Goal: Book appointment/travel/reservation

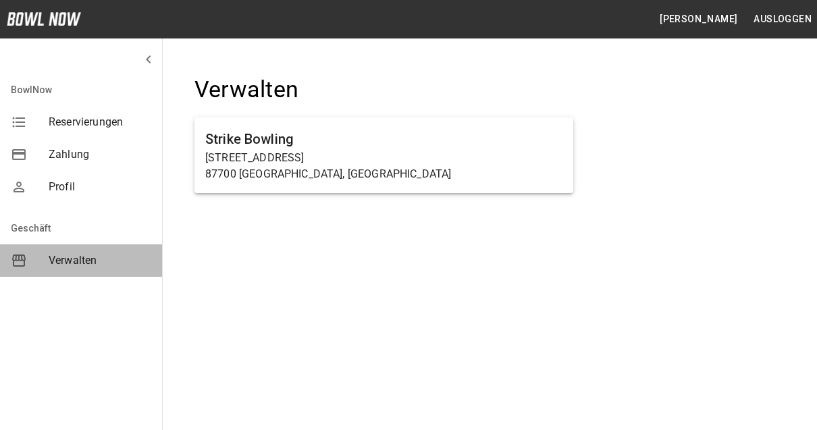
click at [73, 261] on span "Verwalten" at bounding box center [100, 261] width 103 height 16
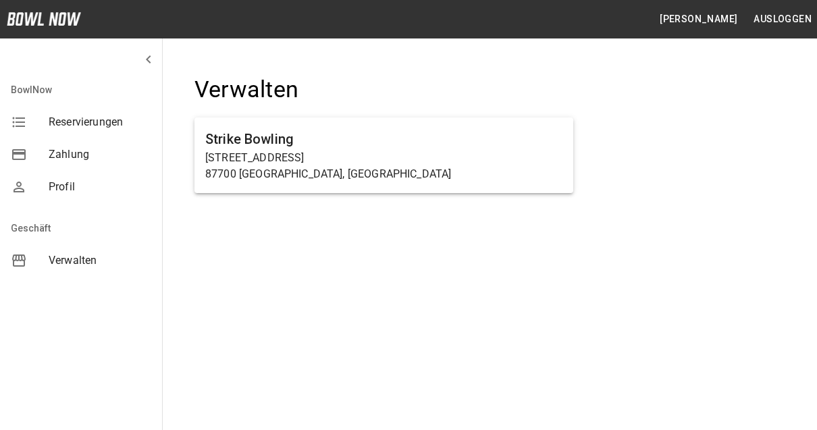
click at [81, 262] on span "Verwalten" at bounding box center [100, 261] width 103 height 16
click at [280, 163] on p "[STREET_ADDRESS]" at bounding box center [383, 158] width 357 height 16
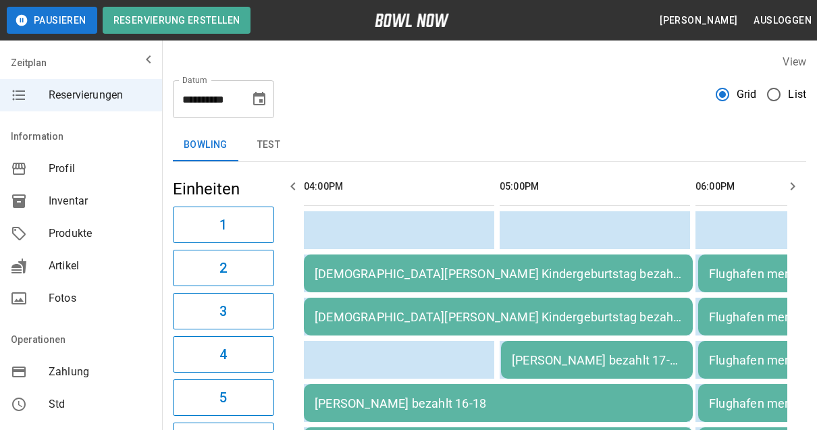
click at [261, 97] on icon "Choose date, selected date is 5. Sep. 2025" at bounding box center [259, 99] width 12 height 14
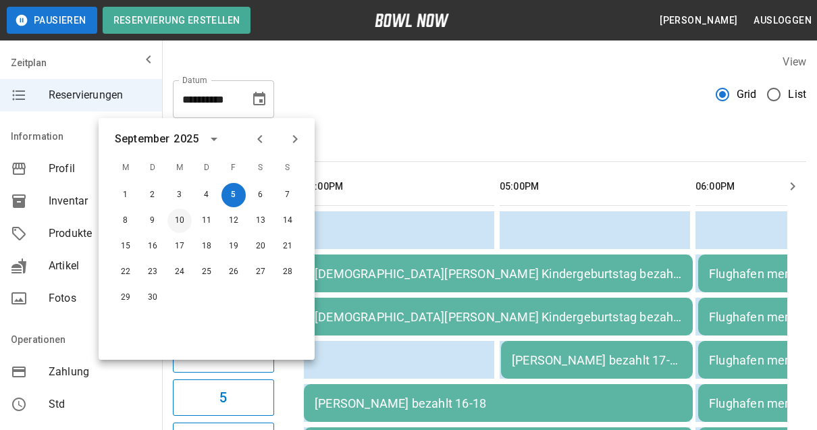
click at [182, 221] on button "10" at bounding box center [179, 221] width 24 height 24
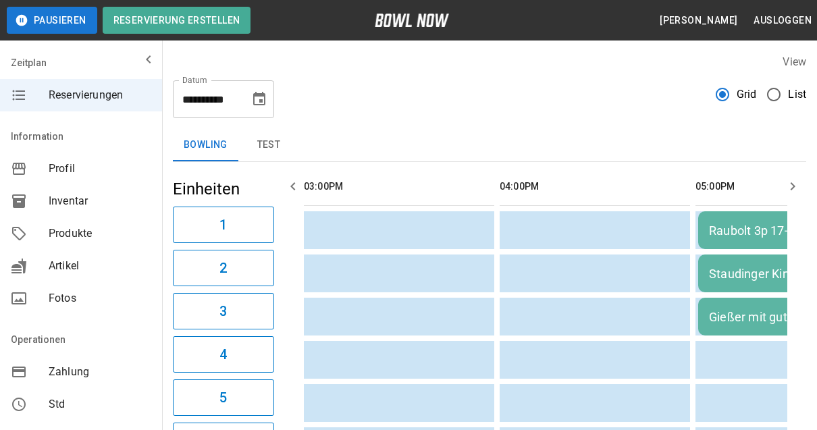
click at [264, 101] on icon "Choose date, selected date is 10. Sep. 2025" at bounding box center [259, 99] width 12 height 14
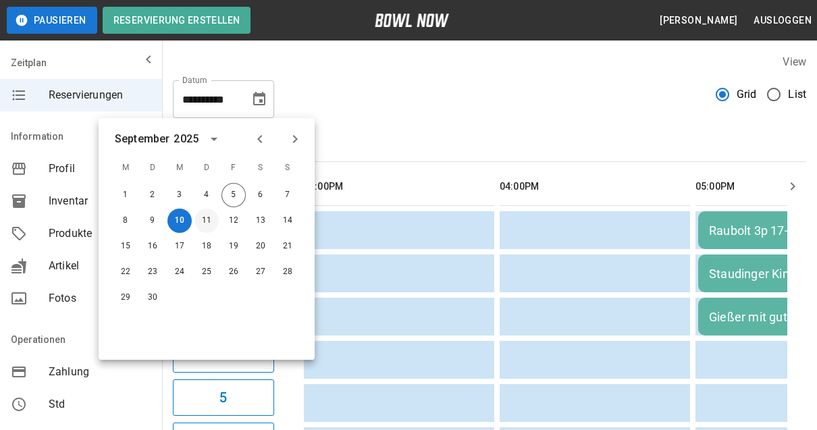
click at [206, 222] on button "11" at bounding box center [206, 221] width 24 height 24
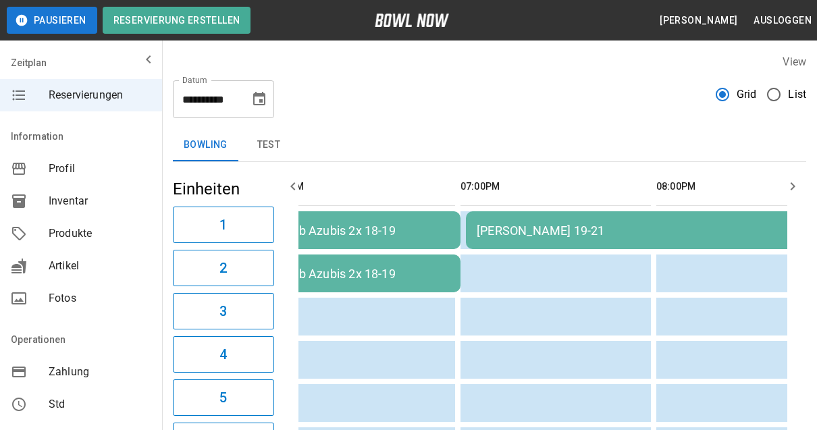
click at [259, 105] on icon "Choose date, selected date is 11. Sep. 2025" at bounding box center [259, 99] width 12 height 14
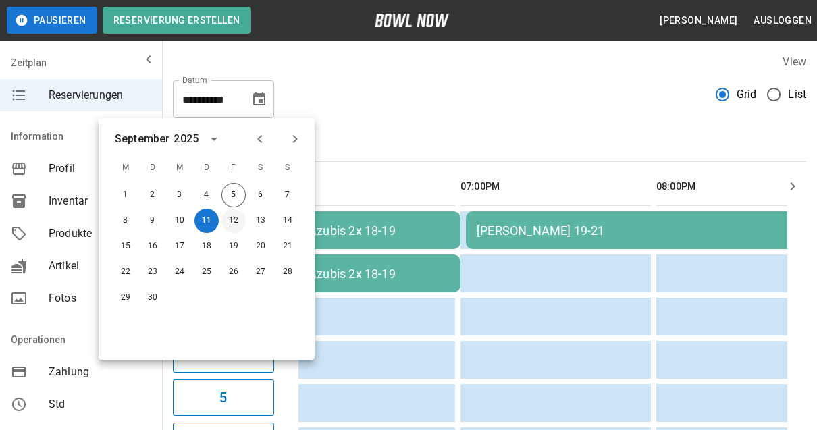
click at [234, 222] on button "12" at bounding box center [234, 221] width 24 height 24
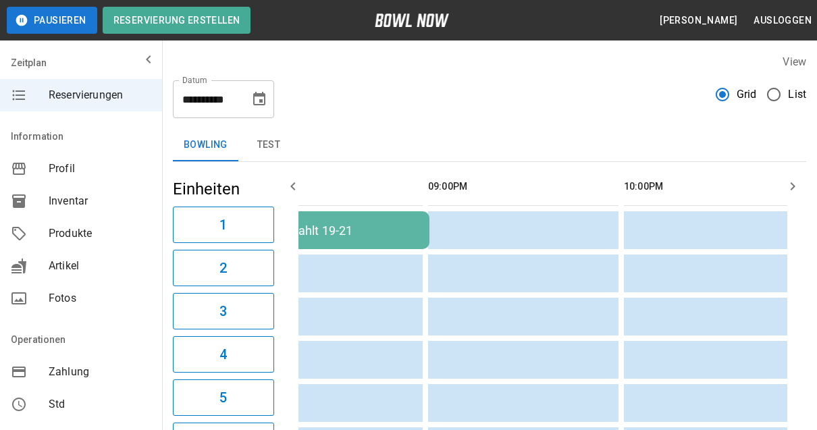
click at [259, 95] on icon "Choose date, selected date is 12. Sep. 2025" at bounding box center [259, 99] width 12 height 14
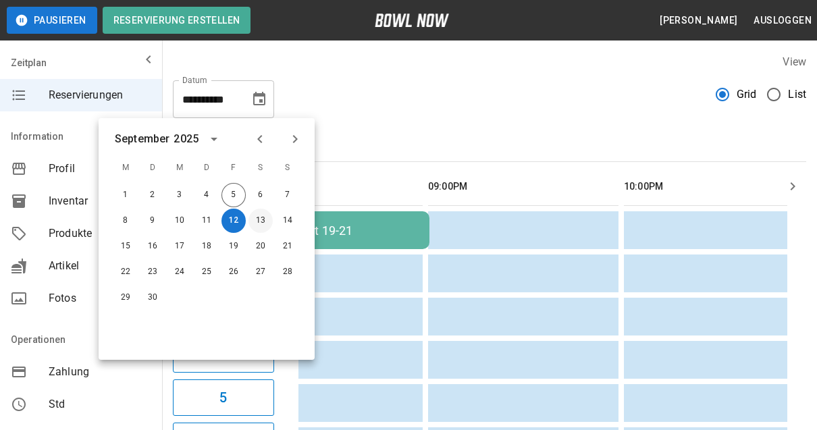
click at [263, 223] on button "13" at bounding box center [261, 221] width 24 height 24
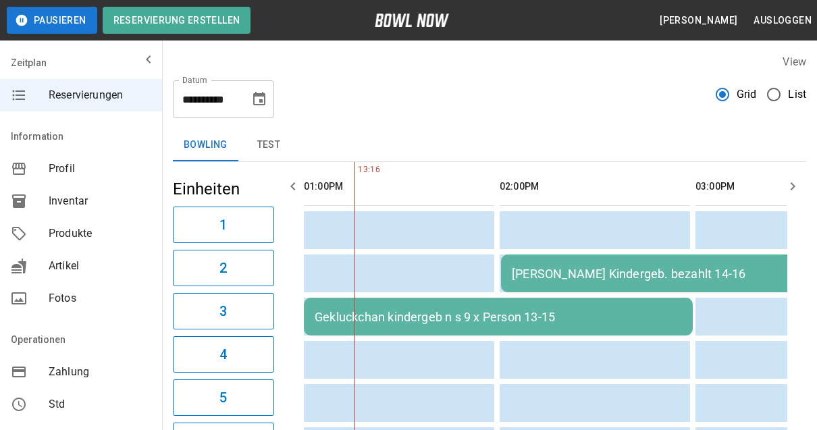
click at [264, 103] on icon "Choose date, selected date is 13. Sep. 2025" at bounding box center [259, 99] width 12 height 14
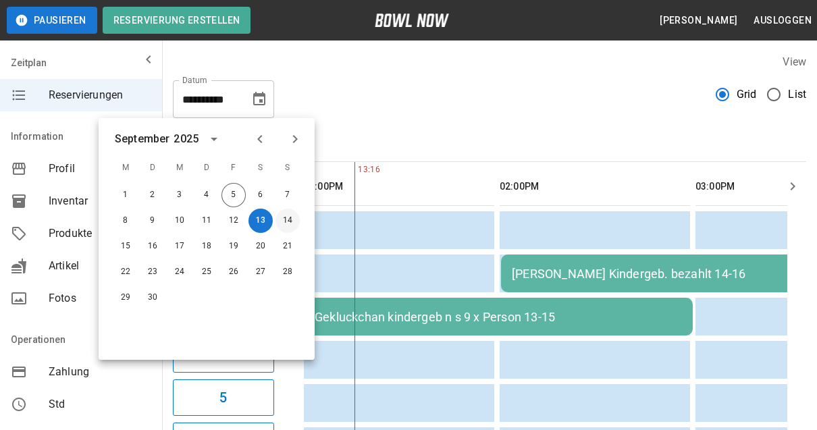
click at [288, 219] on button "14" at bounding box center [288, 221] width 24 height 24
type input "**********"
